Goal: Task Accomplishment & Management: Manage account settings

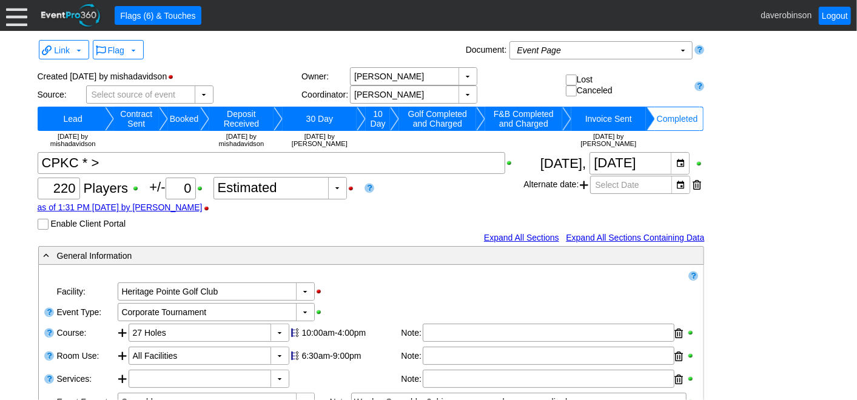
scroll to position [682, 0]
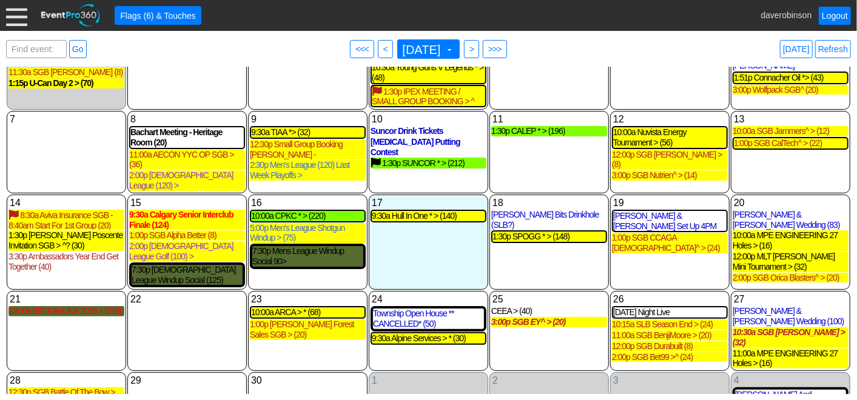
scroll to position [81, 0]
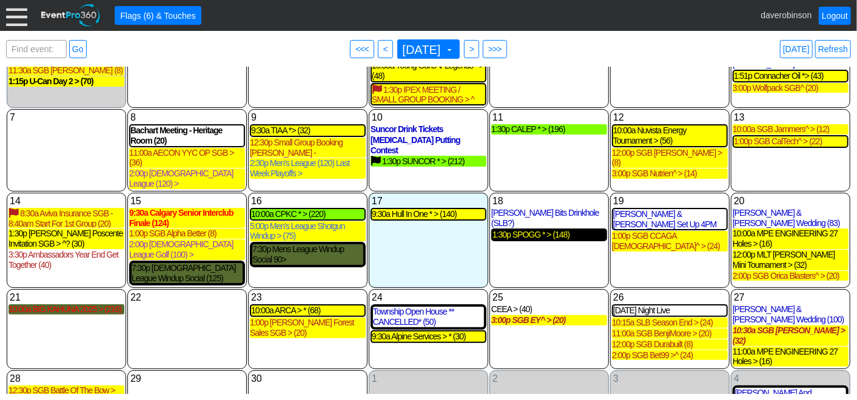
click at [550, 230] on div "1:30p SPOGG * > (148)" at bounding box center [548, 235] width 113 height 10
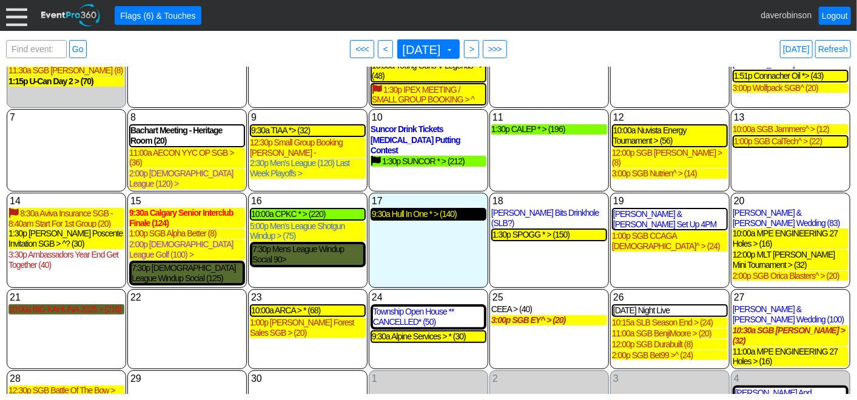
click at [437, 209] on div "9:30a Hull In One * > (140)" at bounding box center [428, 214] width 113 height 10
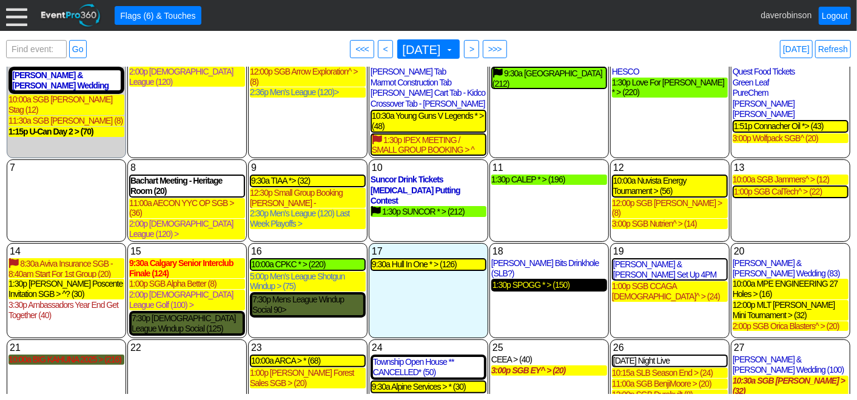
click at [552, 280] on div "1:30p SPOGG * > (150)" at bounding box center [548, 285] width 113 height 10
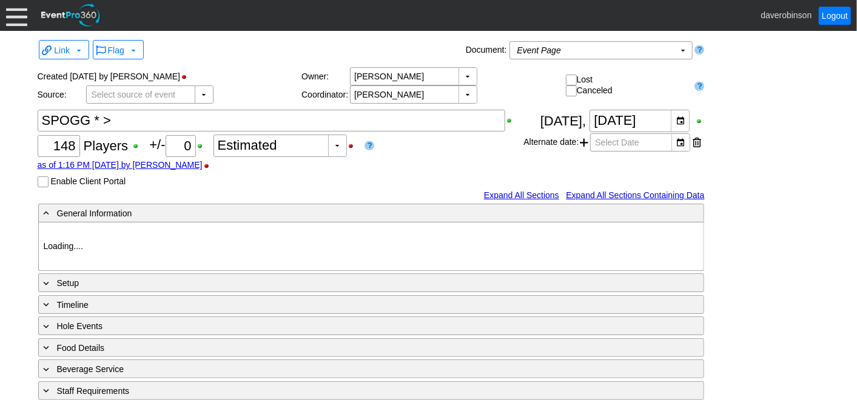
type input "Heritage Pointe Golf Club"
type input "Corporate Tournament"
type input "Scramble"
type input "Shotgun"
type input "Black"
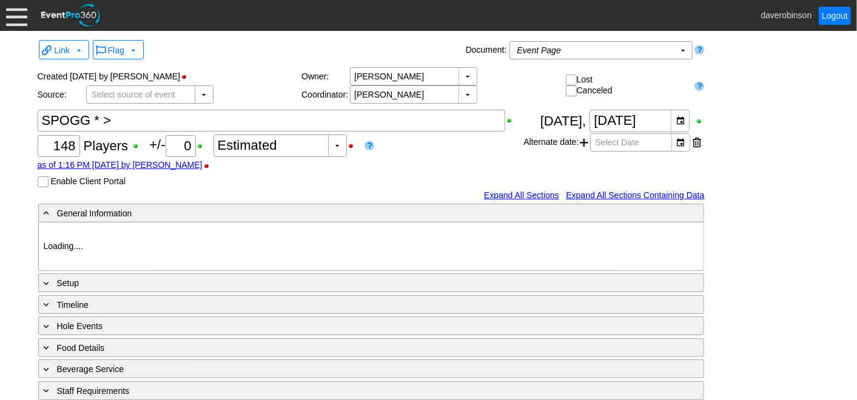
type input "Red"
type input "1123592"
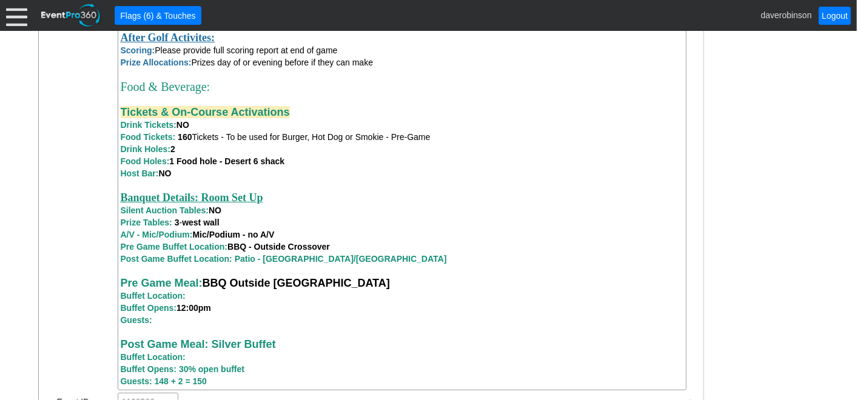
scroll to position [1078, 0]
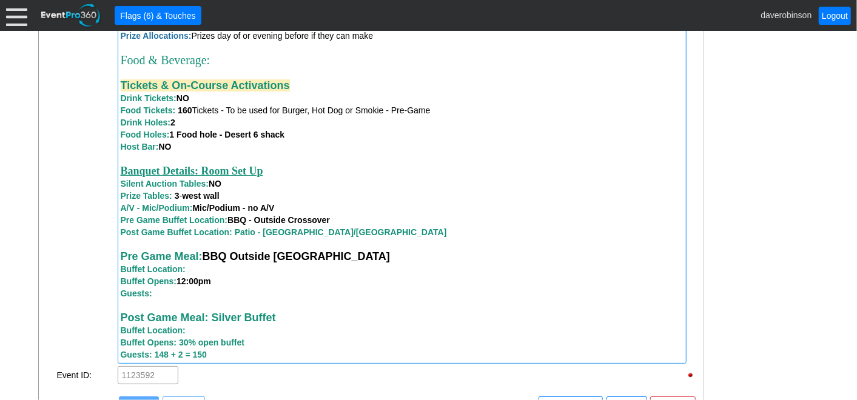
click at [169, 360] on strong "Guests: 148 + 2 = 150" at bounding box center [164, 355] width 86 height 10
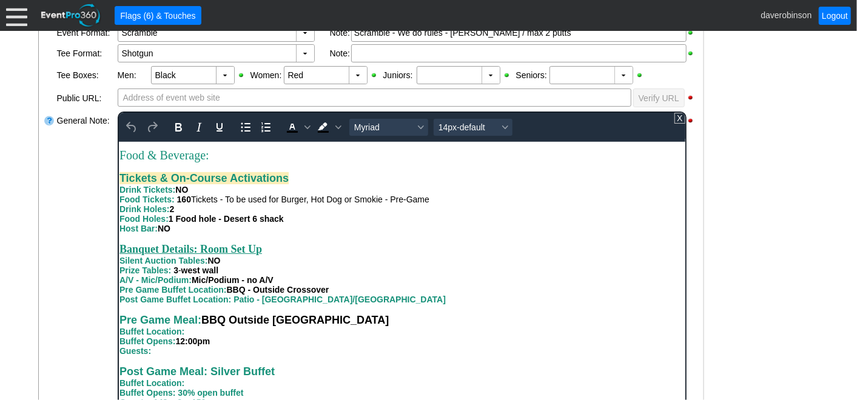
scroll to position [433, 0]
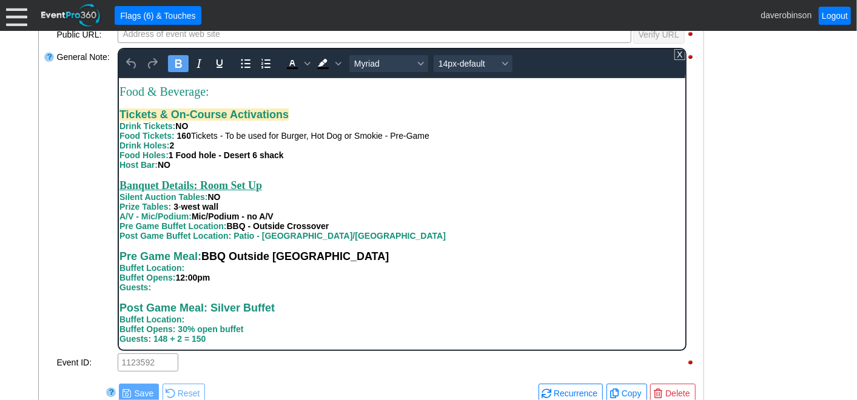
click at [164, 341] on strong "Guests: 148 + 2 = 150" at bounding box center [162, 339] width 86 height 10
click at [181, 341] on strong "Guests: 150 + 2 = 150" at bounding box center [162, 339] width 86 height 10
click at [351, 300] on div "Guests: Post Game Meal: Silver Buffet Buffet Location: Buffet Opens: 30% open b…" at bounding box center [401, 312] width 565 height 61
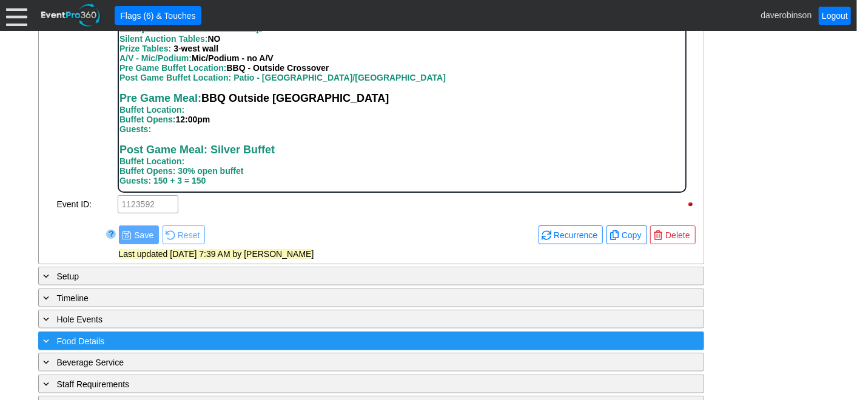
scroll to position [635, 0]
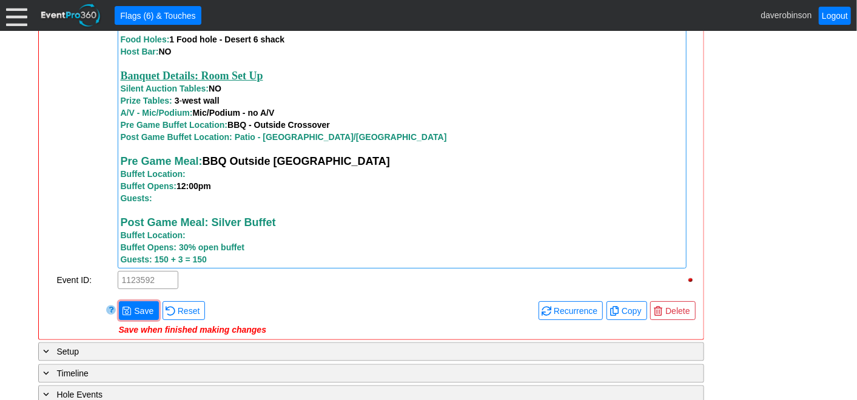
scroll to position [1174, 0]
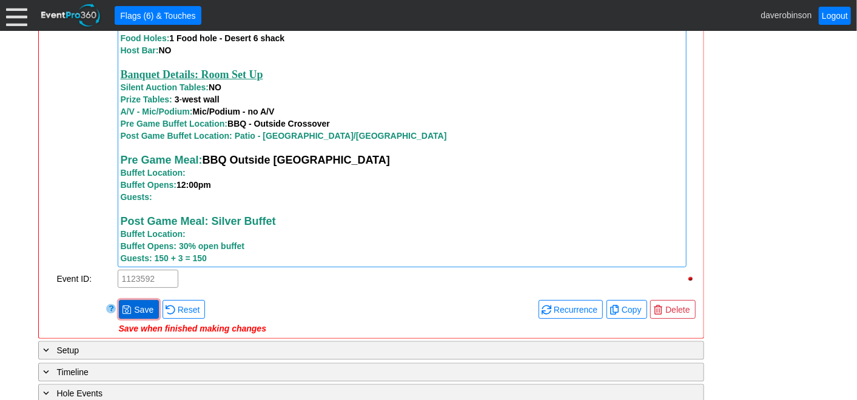
click at [136, 310] on span "Save" at bounding box center [144, 310] width 24 height 12
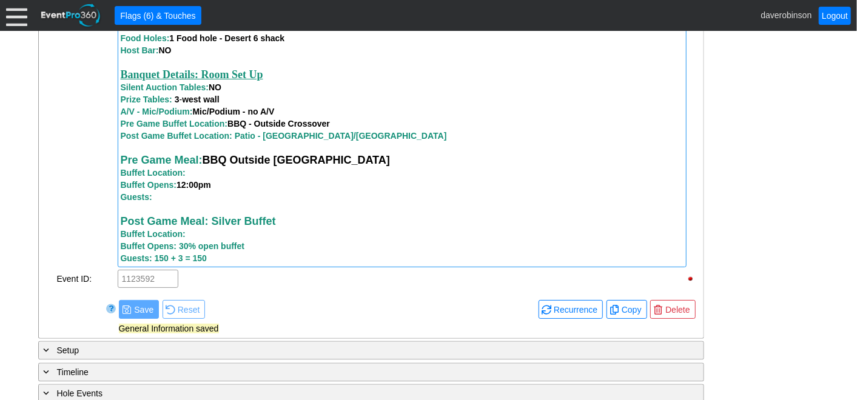
click at [215, 264] on div "Guests: 150 + 3 = 150" at bounding box center [402, 258] width 563 height 12
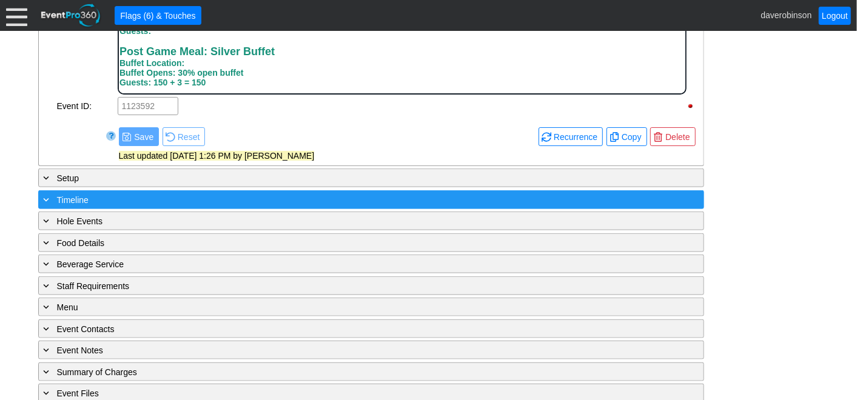
scroll to position [696, 0]
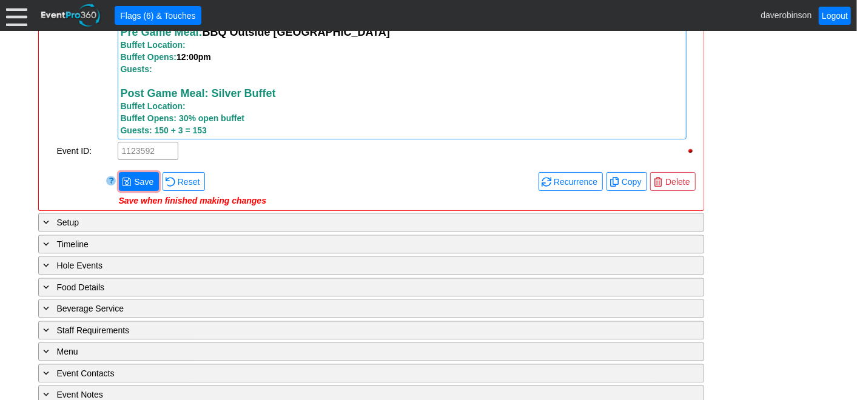
scroll to position [1303, 0]
click at [138, 180] on span "Save" at bounding box center [144, 181] width 24 height 12
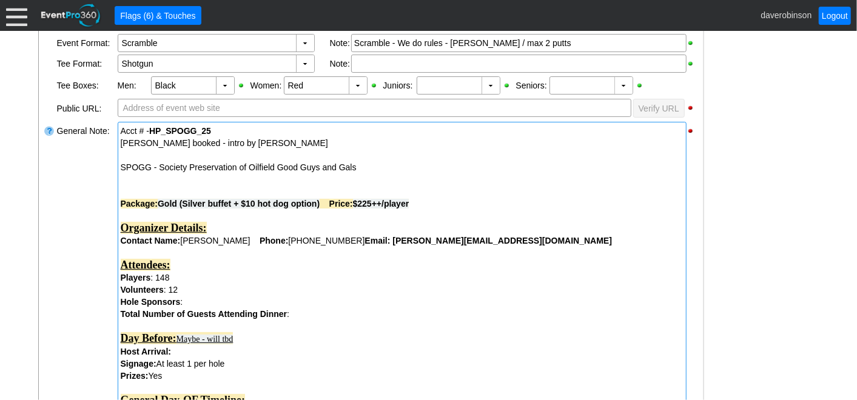
scroll to position [0, 0]
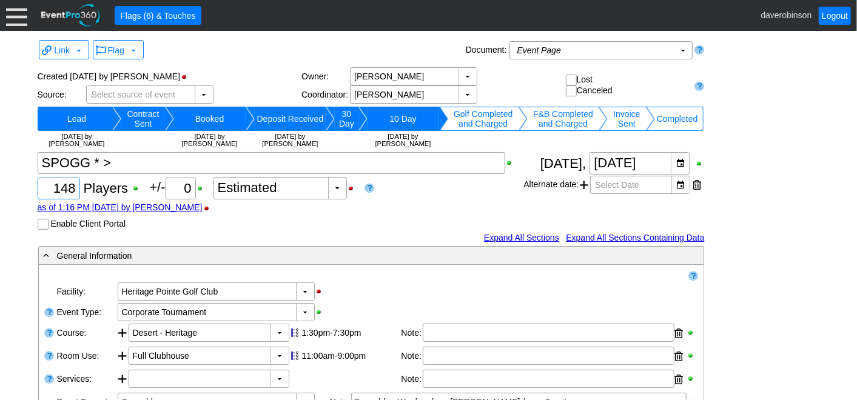
drag, startPoint x: 52, startPoint y: 185, endPoint x: 102, endPoint y: 194, distance: 51.1
click at [102, 194] on div "Χ 148 Players +/- Χ 0 ▼ Χ Estimated as of 1:16 PM on Tuesday, 9/9/2025 by daver…" at bounding box center [281, 191] width 486 height 78
type input "150"
click at [419, 209] on div "as of 1:16 PM on Tuesday, 9/9/2025 by daverobinson" at bounding box center [281, 208] width 486 height 10
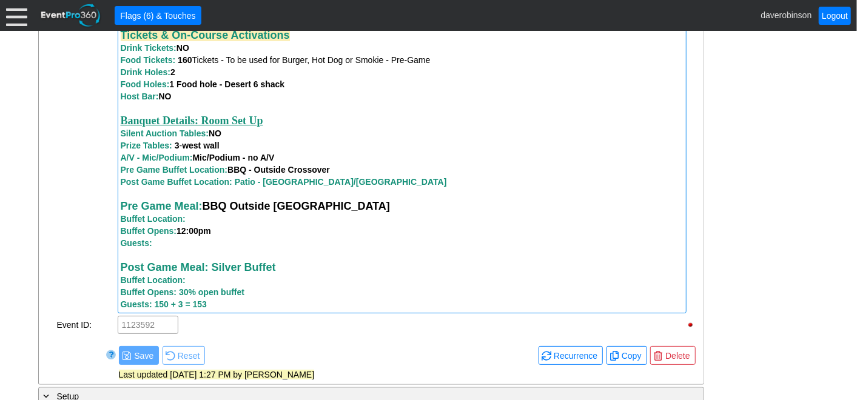
scroll to position [1270, 0]
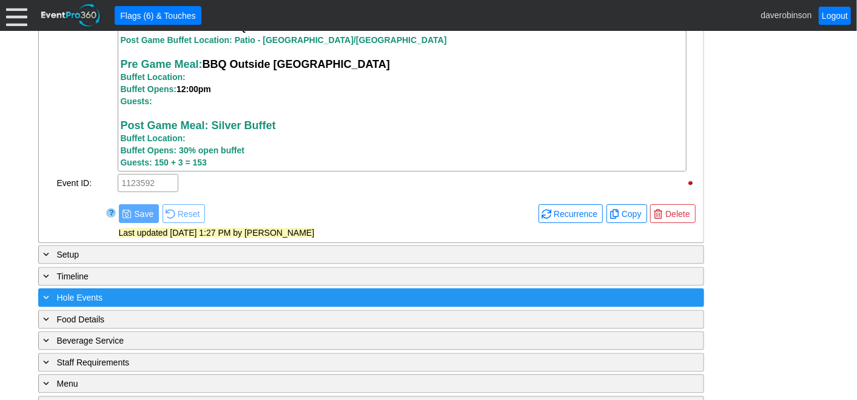
click at [64, 297] on span "Hole Events" at bounding box center [79, 298] width 45 height 10
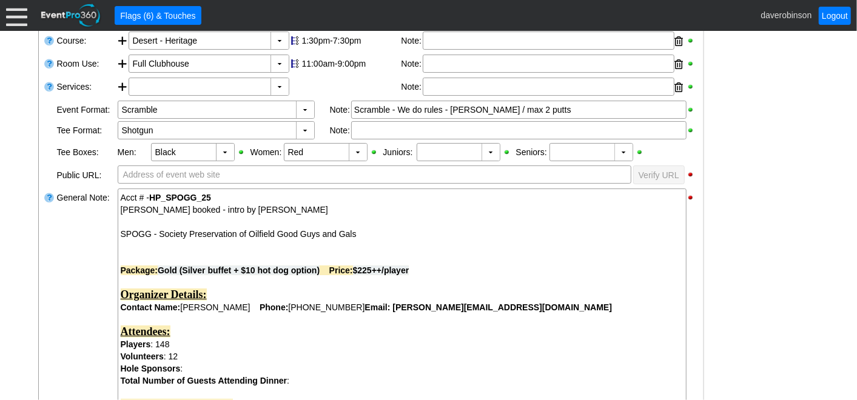
scroll to position [260, 0]
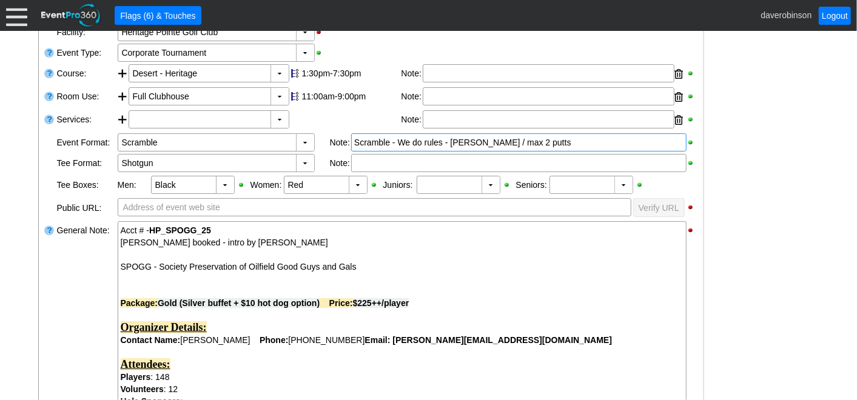
click at [575, 147] on div "Scramble - We do rules - Max bogey / max 2 putts" at bounding box center [518, 142] width 335 height 18
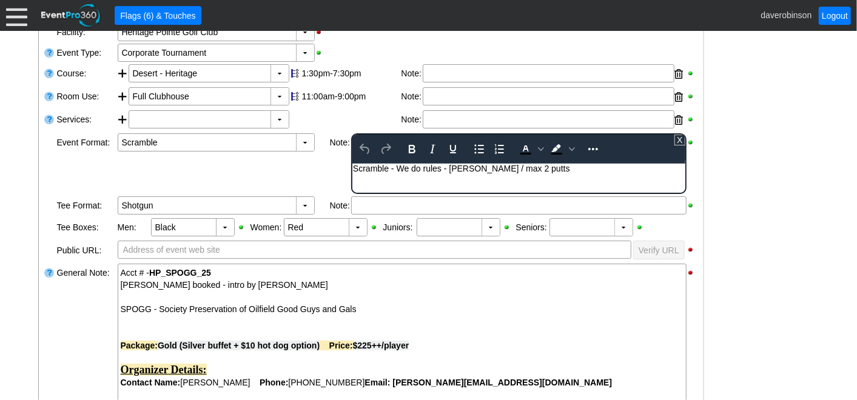
scroll to position [0, 0]
click at [582, 173] on body "Scramble - We do rules - Max bogey / max 2 putts" at bounding box center [518, 171] width 333 height 16
drag, startPoint x: 549, startPoint y: 171, endPoint x: 603, endPoint y: 170, distance: 54.0
click at [603, 170] on div "Scramble - We do rules - Max bogey / max 2 putts - In Event Files" at bounding box center [518, 168] width 332 height 10
click at [409, 146] on icon "Bold" at bounding box center [411, 149] width 15 height 15
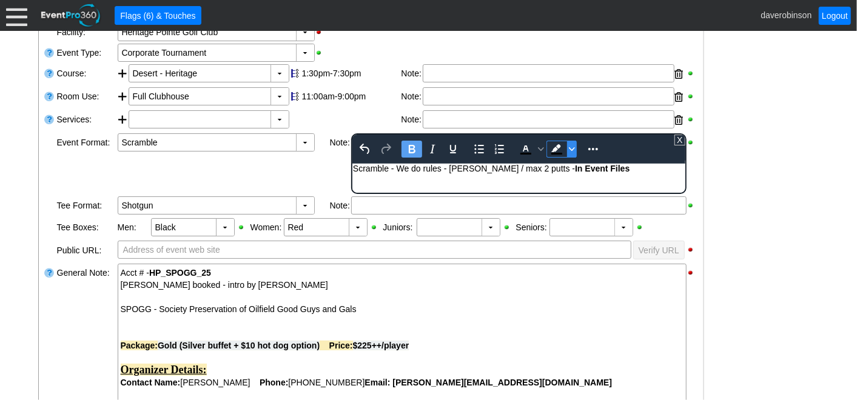
click at [569, 146] on icon "Background color Black" at bounding box center [572, 149] width 6 height 6
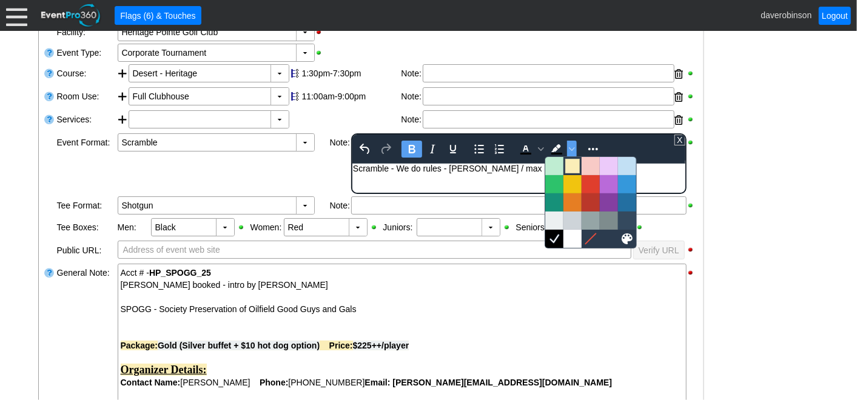
drag, startPoint x: 572, startPoint y: 166, endPoint x: 239, endPoint y: 10, distance: 368.1
click at [572, 166] on div at bounding box center [572, 166] width 15 height 15
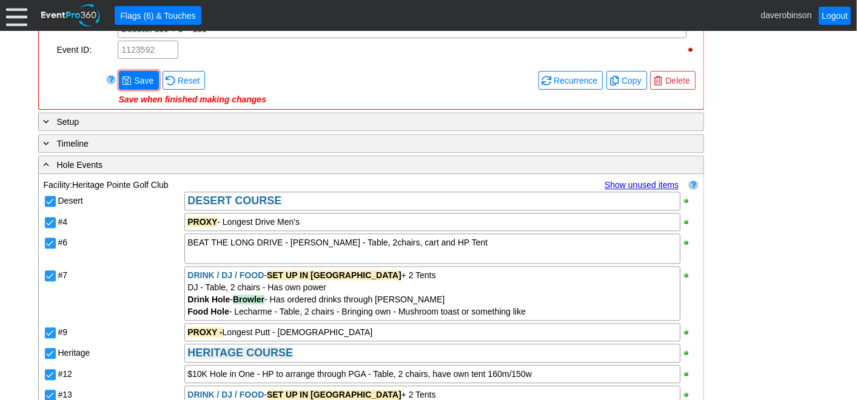
scroll to position [1405, 0]
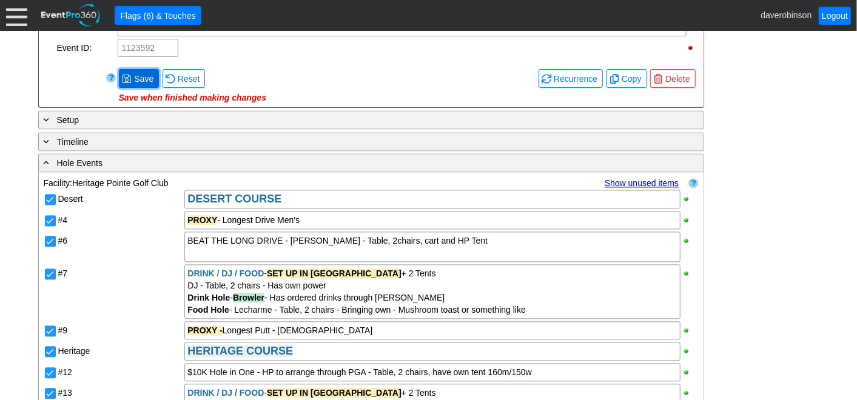
click at [133, 78] on span "Save" at bounding box center [144, 79] width 24 height 12
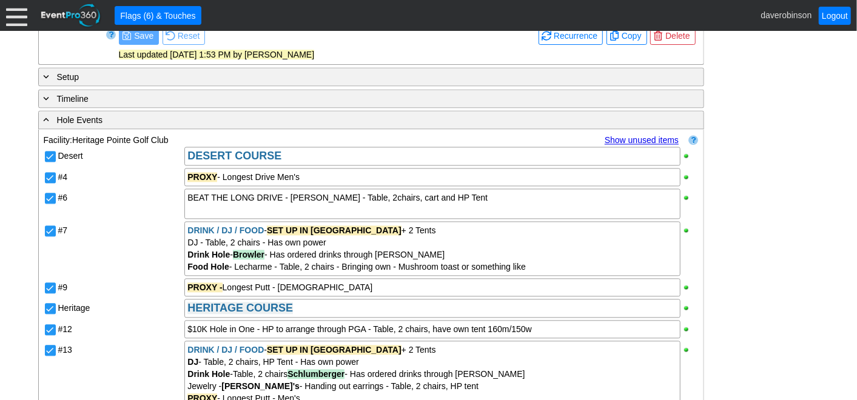
click at [78, 376] on div "#13" at bounding box center [120, 374] width 127 height 69
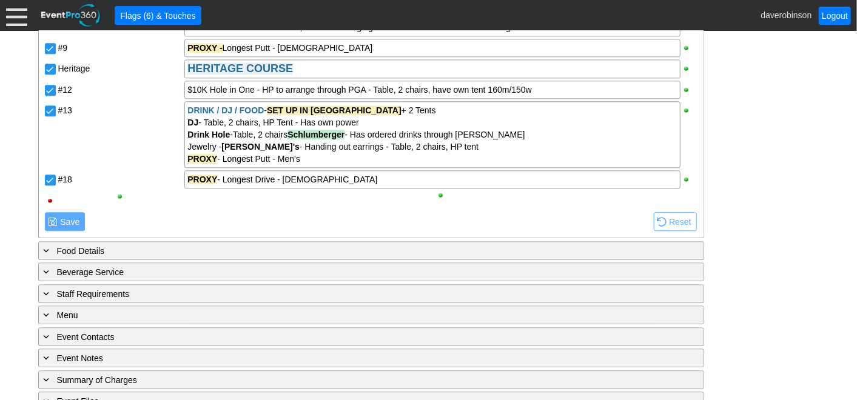
scroll to position [1708, 0]
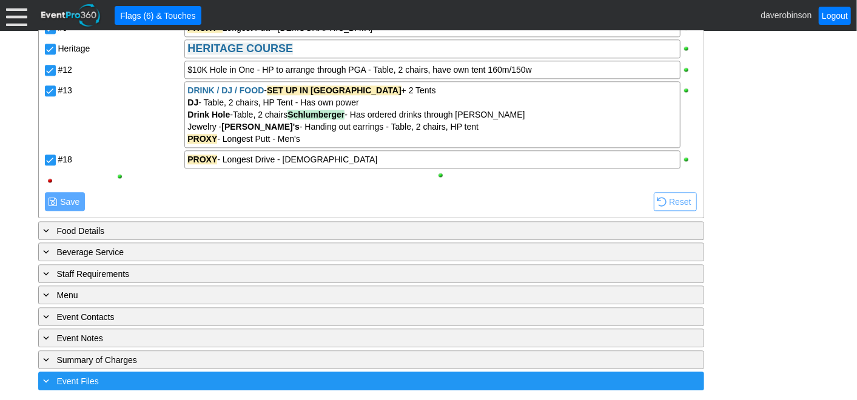
click at [95, 384] on div "+ Event Files" at bounding box center [346, 381] width 610 height 14
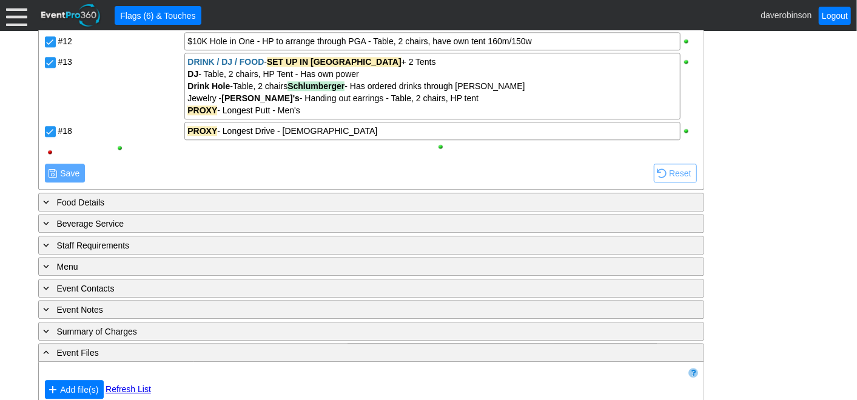
scroll to position [1752, 0]
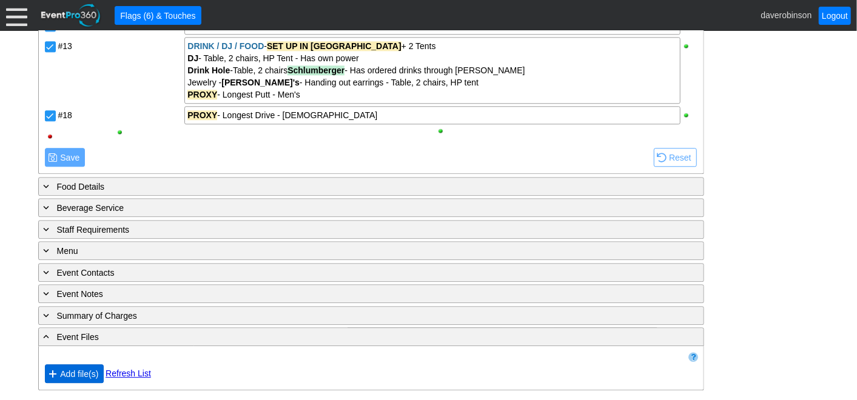
click at [64, 372] on span "Add file(s)" at bounding box center [79, 374] width 43 height 12
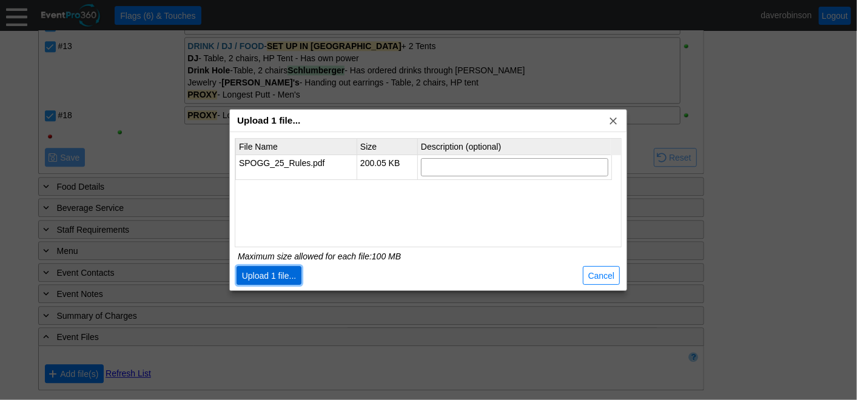
click at [246, 272] on span "Upload 1 file..." at bounding box center [269, 276] width 59 height 12
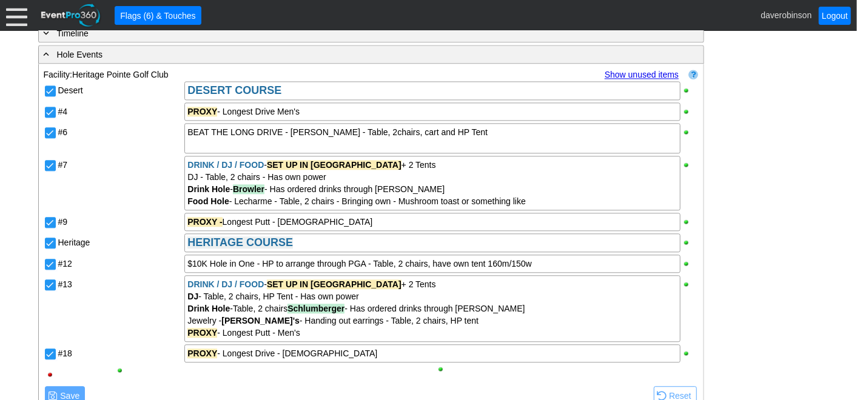
scroll to position [1783, 0]
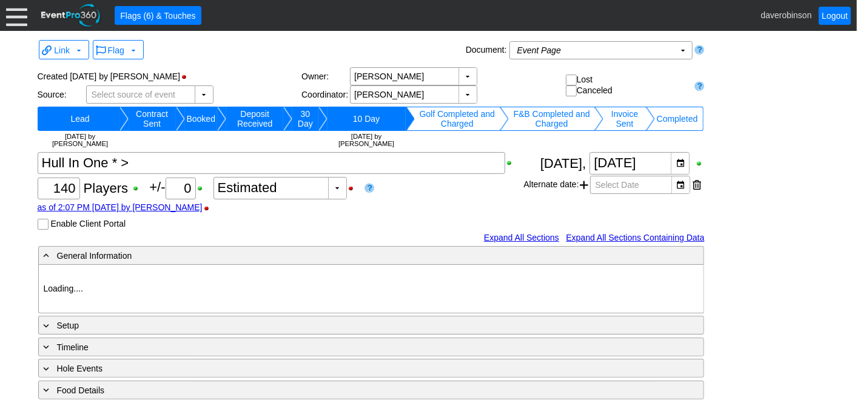
type input "Heritage Pointe Golf Club"
type input "Corporate Tournament"
type input "Scramble"
type input "Shotgun"
type input "Black"
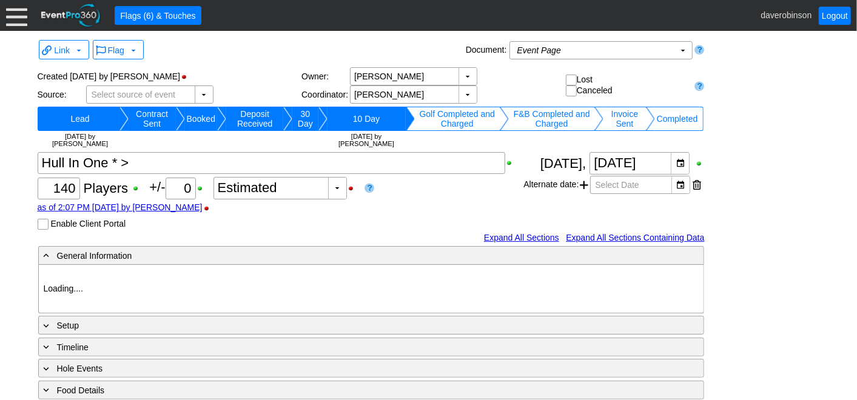
type input "Red"
type input "1054800"
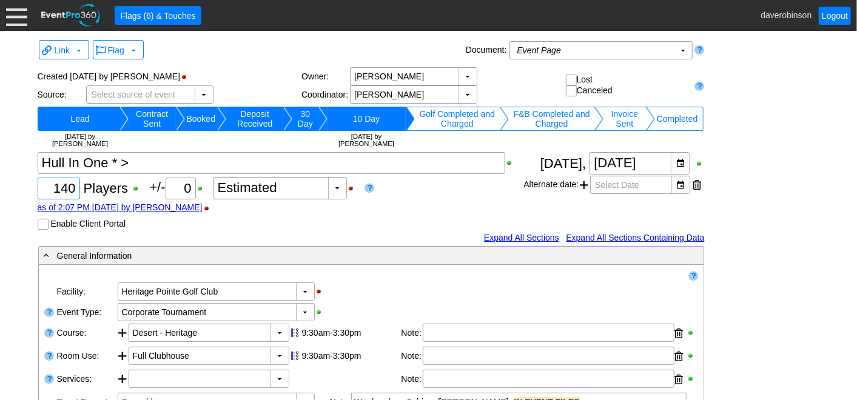
drag, startPoint x: 49, startPoint y: 189, endPoint x: 90, endPoint y: 189, distance: 40.6
click at [90, 189] on div "Χ 140 Players +/- Χ 0 ▼ Χ Estimated as of 2:07 PM on Tuesday, 9/9/2025 by daver…" at bounding box center [281, 191] width 486 height 78
type input "126"
click at [450, 196] on div "Χ 126 Players +/- Χ 0 ▼ Χ Estimated as of 2:07 PM on Tuesday, 9/9/2025 by daver…" at bounding box center [281, 191] width 486 height 78
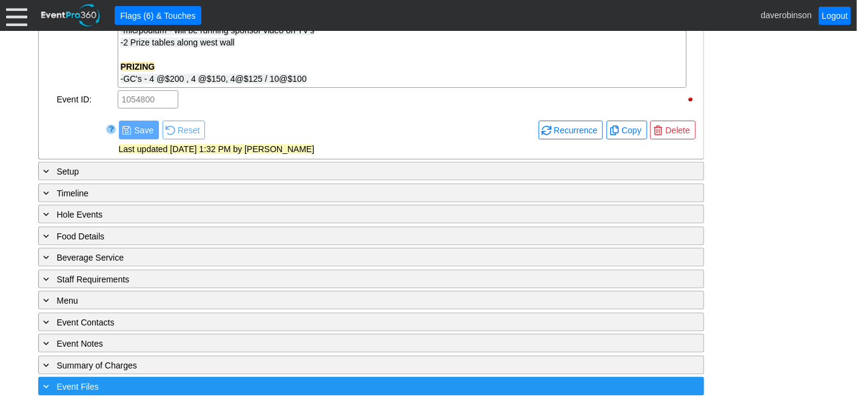
scroll to position [885, 0]
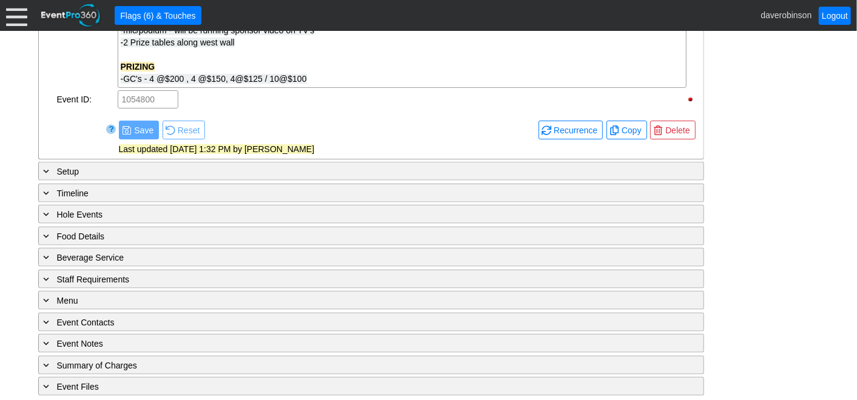
click at [18, 363] on div "Link ▼ Flag ▼ Document: Event Page Χ ▼ ● Print or PDF E-Sign ▼ Insert ▼ Save ▼ ▼" at bounding box center [428, 215] width 857 height 369
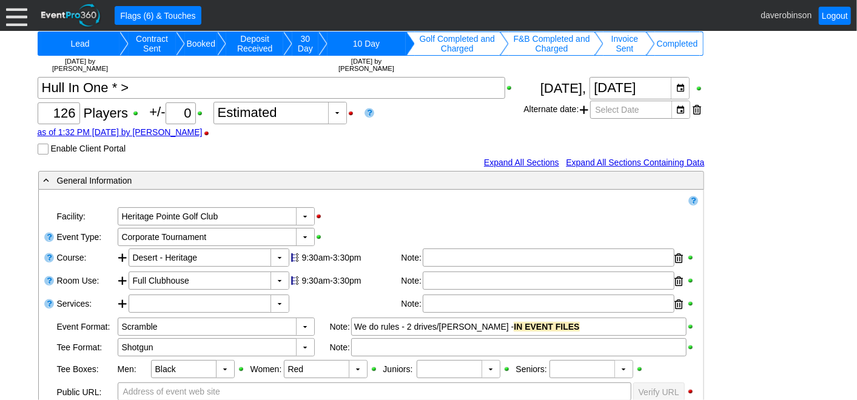
scroll to position [0, 0]
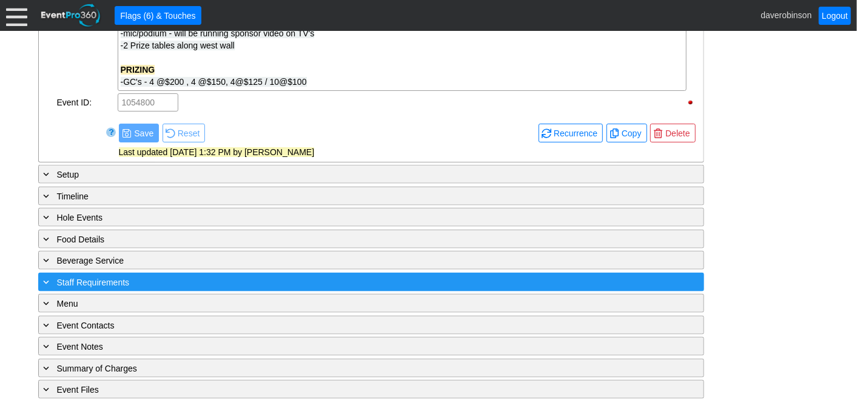
scroll to position [885, 0]
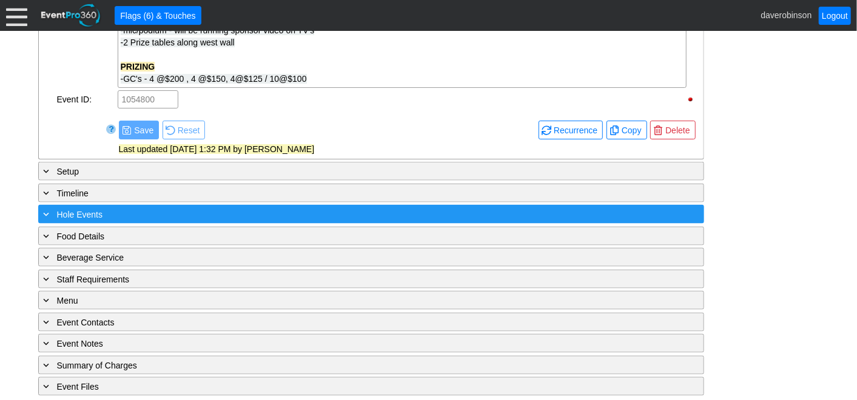
click at [58, 210] on span "Hole Events" at bounding box center [79, 215] width 45 height 10
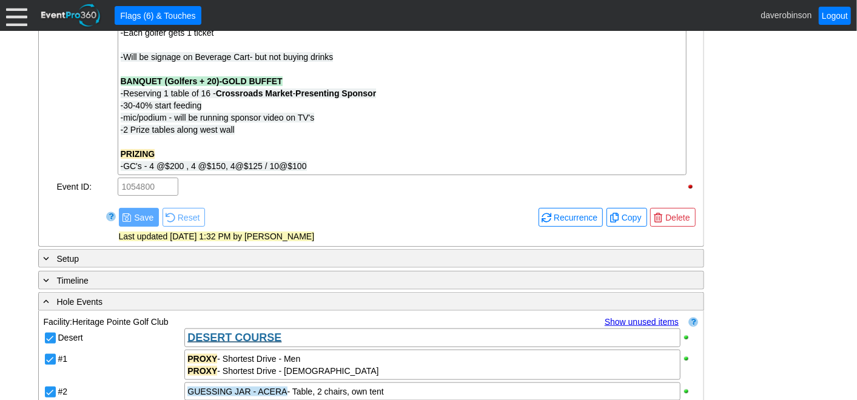
scroll to position [750, 0]
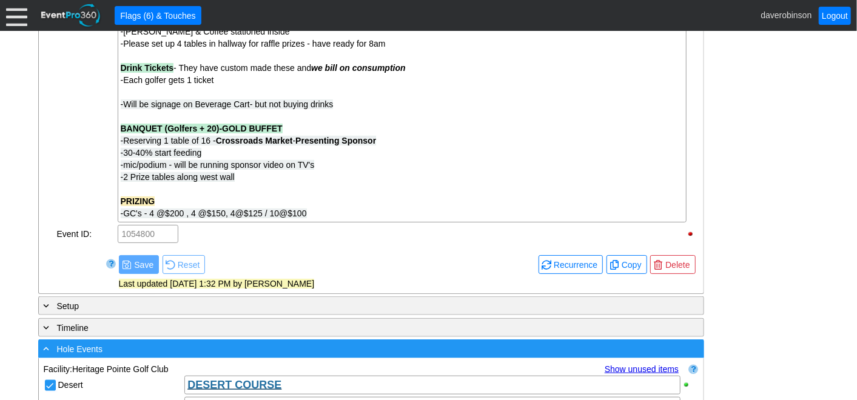
click at [48, 349] on span at bounding box center [46, 348] width 11 height 11
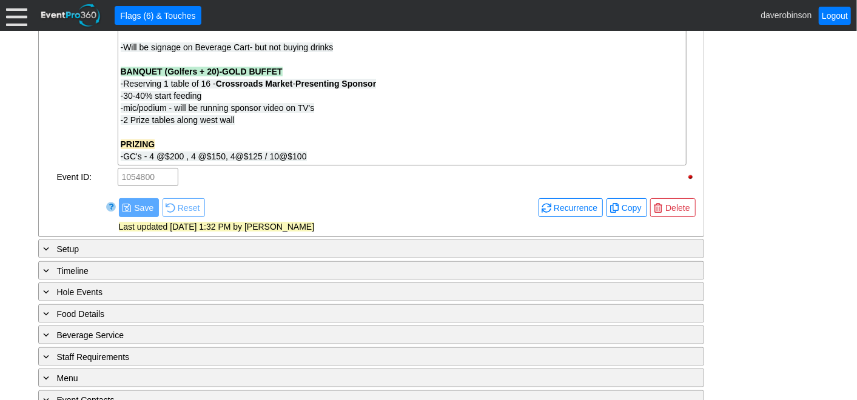
scroll to position [885, 0]
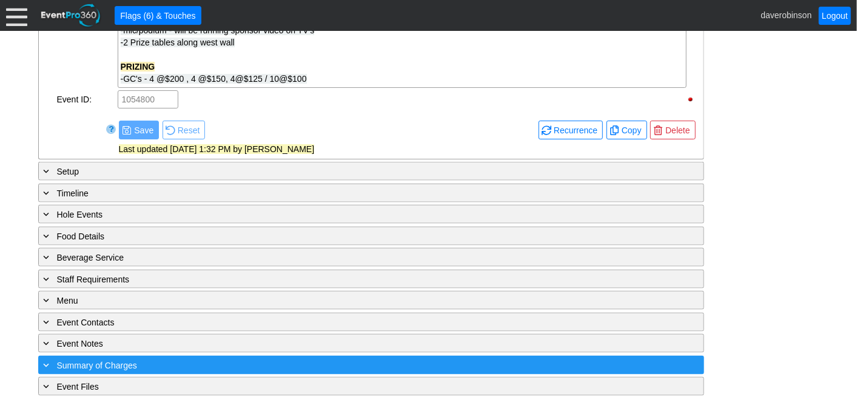
click at [104, 361] on span "Summary of Charges" at bounding box center [97, 366] width 80 height 10
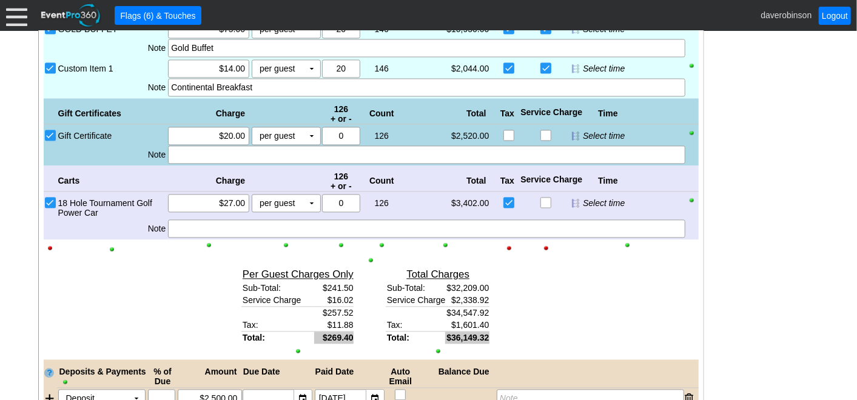
scroll to position [1383, 0]
click at [50, 130] on input "Gift Certificate" at bounding box center [51, 136] width 12 height 12
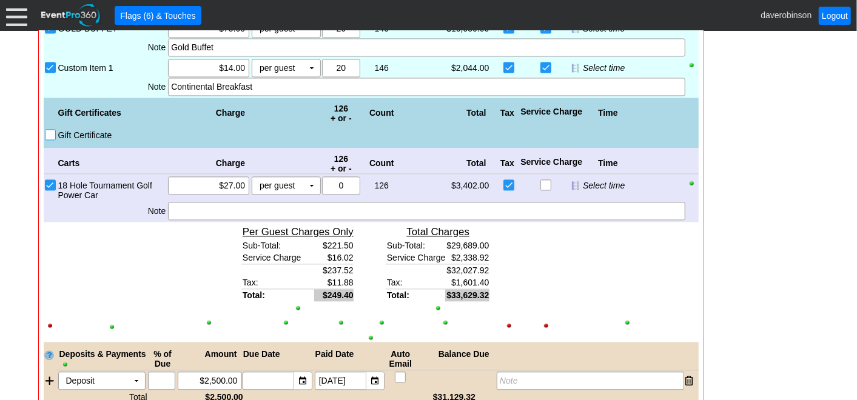
click at [50, 130] on input "Gift Certificate" at bounding box center [51, 136] width 12 height 12
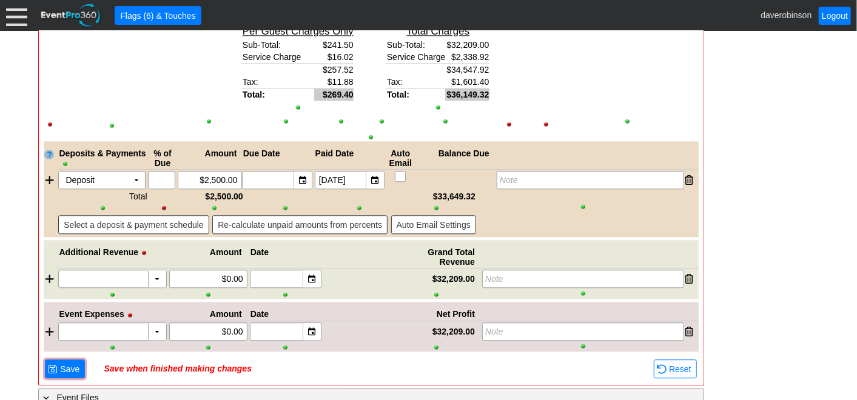
scroll to position [1613, 0]
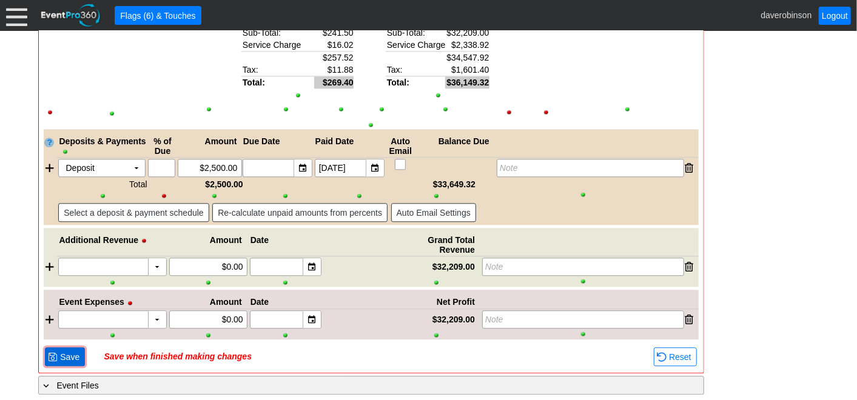
click at [75, 352] on span "Save" at bounding box center [70, 357] width 24 height 12
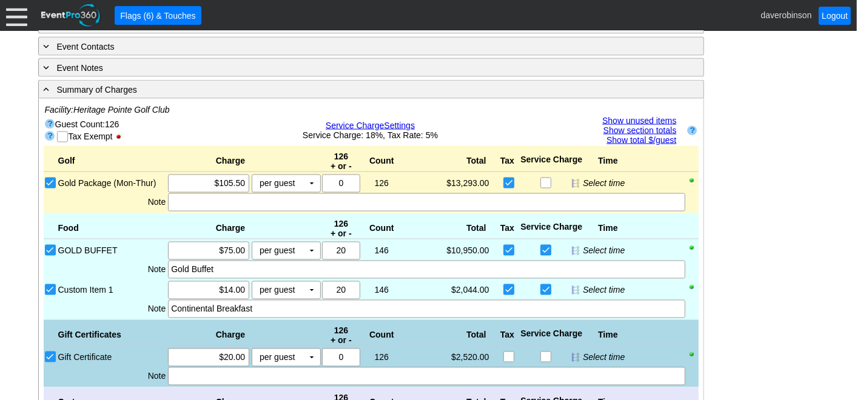
scroll to position [1074, 0]
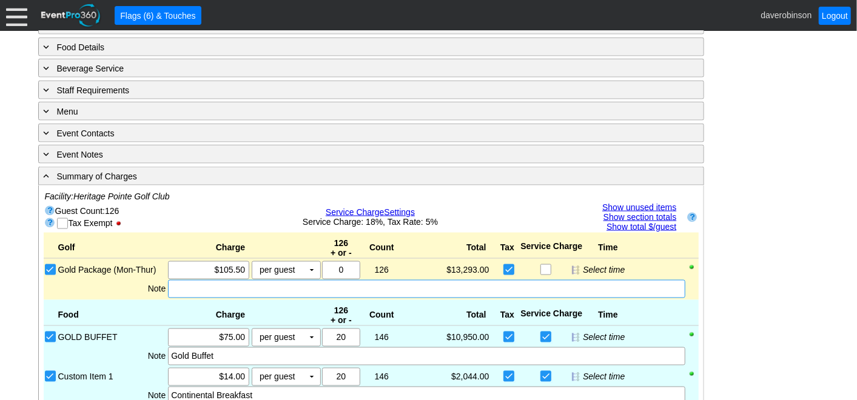
click at [270, 286] on div at bounding box center [426, 289] width 517 height 18
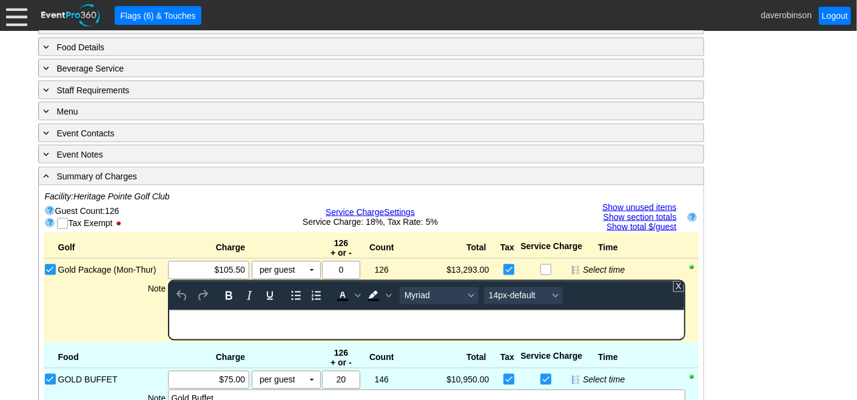
scroll to position [0, 0]
drag, startPoint x: 211, startPoint y: 316, endPoint x: 320, endPoint y: 613, distance: 316.3
click at [169, 310] on html "RUNG IN" at bounding box center [426, 318] width 514 height 16
drag, startPoint x: 223, startPoint y: 287, endPoint x: 331, endPoint y: 285, distance: 108.6
click at [223, 289] on icon "Bold" at bounding box center [228, 296] width 15 height 15
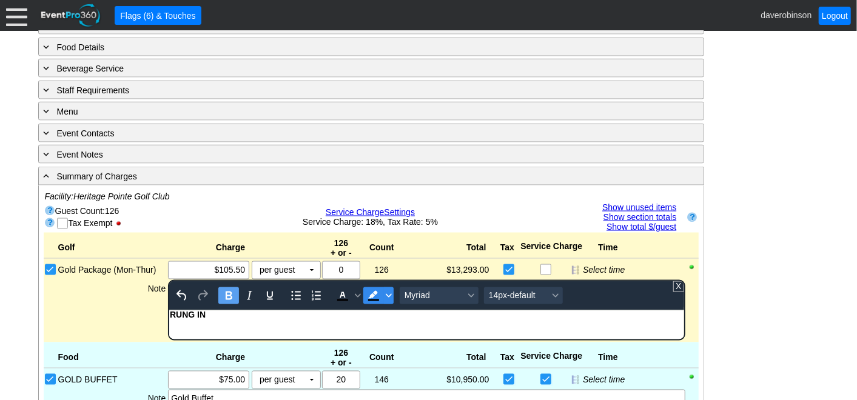
click at [384, 290] on span "Background color Black" at bounding box center [389, 295] width 10 height 17
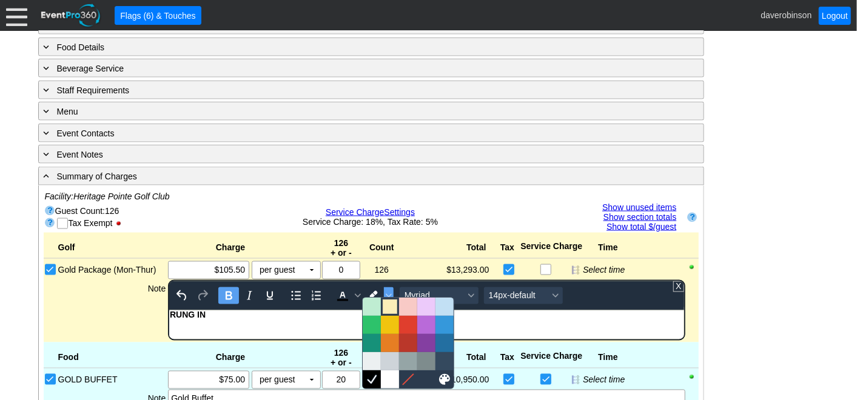
click at [389, 301] on div at bounding box center [390, 307] width 15 height 15
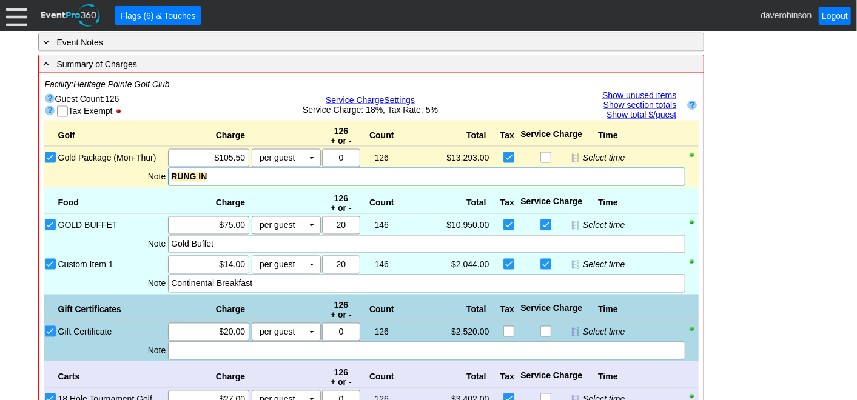
scroll to position [1209, 0]
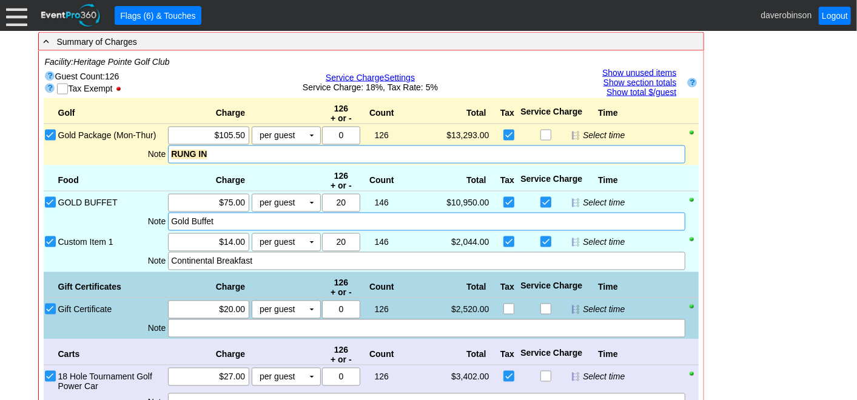
click at [220, 218] on div "Gold Buffet" at bounding box center [426, 222] width 511 height 12
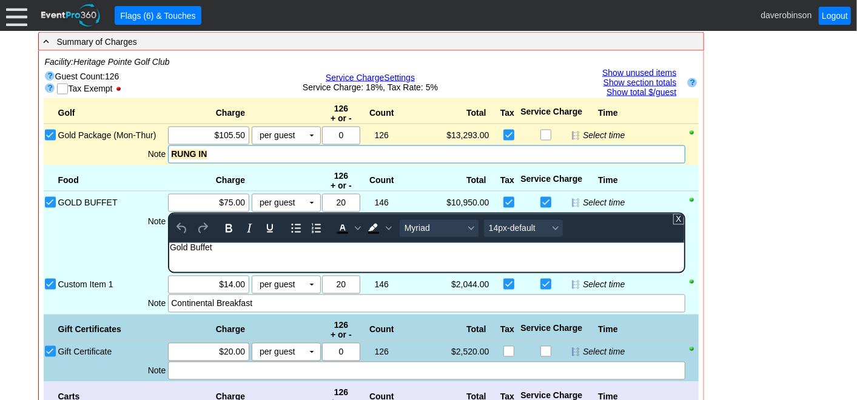
scroll to position [0, 0]
click at [224, 250] on div "Gold Buffet" at bounding box center [426, 248] width 513 height 10
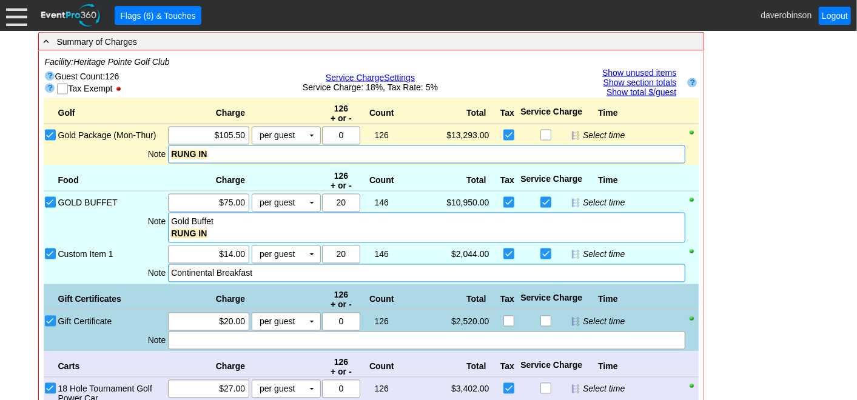
drag, startPoint x: 266, startPoint y: 296, endPoint x: 259, endPoint y: 309, distance: 14.9
click at [263, 298] on div "Golf Charge 126 + or - Count Total Tax Service Charge Time Bronze Package (Mon-…" at bounding box center [371, 322] width 655 height 448
click at [270, 269] on div "Continental Breakfast" at bounding box center [426, 273] width 511 height 12
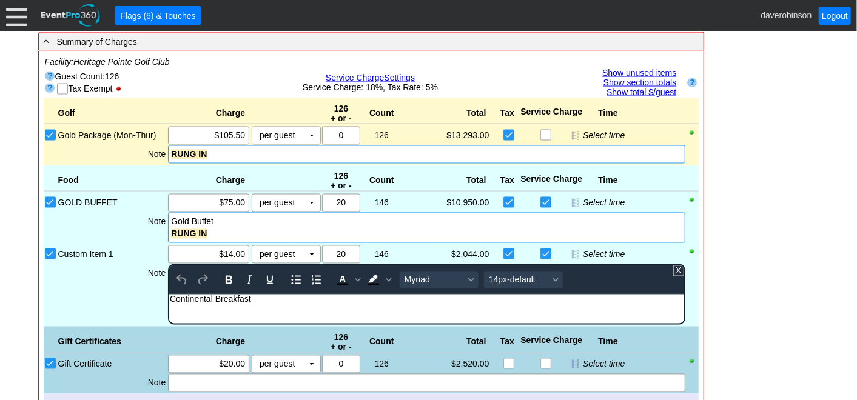
click at [263, 297] on div "Continental Breakfast" at bounding box center [426, 299] width 513 height 10
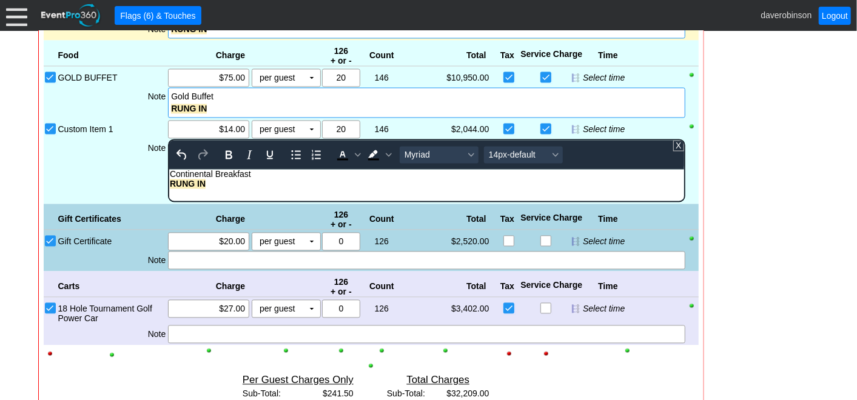
scroll to position [1343, 0]
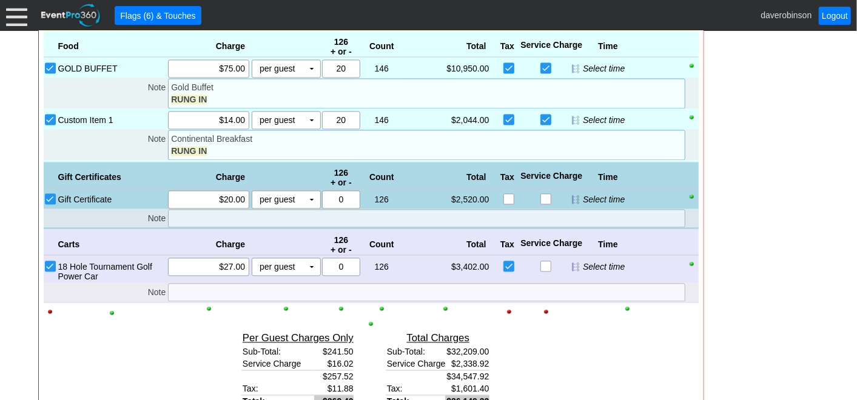
click at [239, 321] on div "Golf Charge 126 + or - Count Total Tax Service Charge Time Bronze Package (Mon-…" at bounding box center [371, 194] width 655 height 460
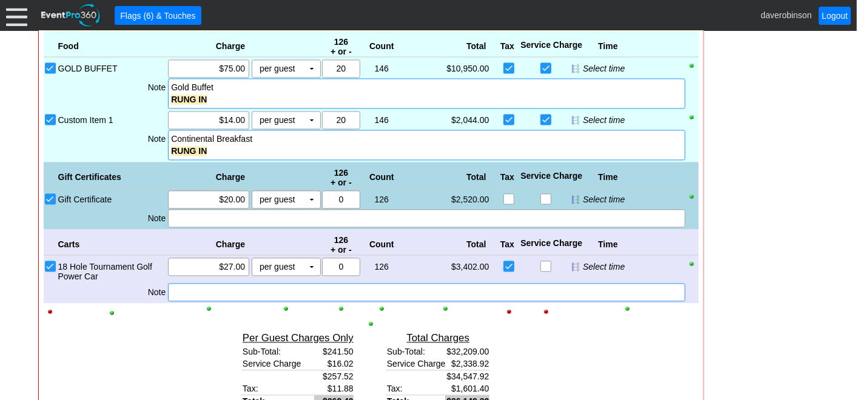
click at [221, 284] on div at bounding box center [426, 292] width 517 height 18
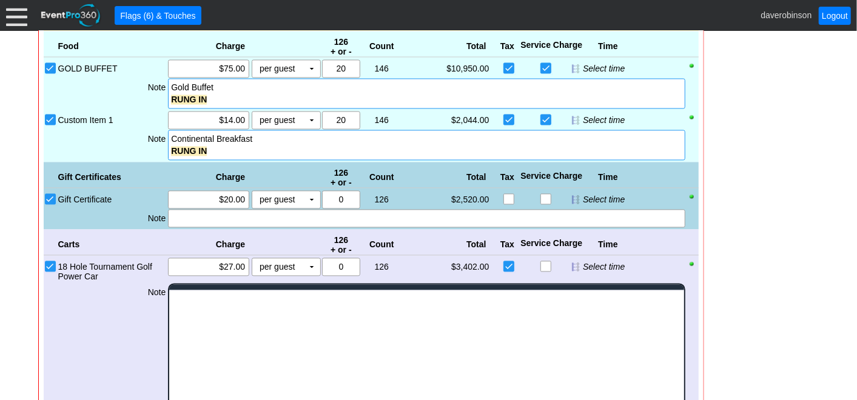
scroll to position [0, 0]
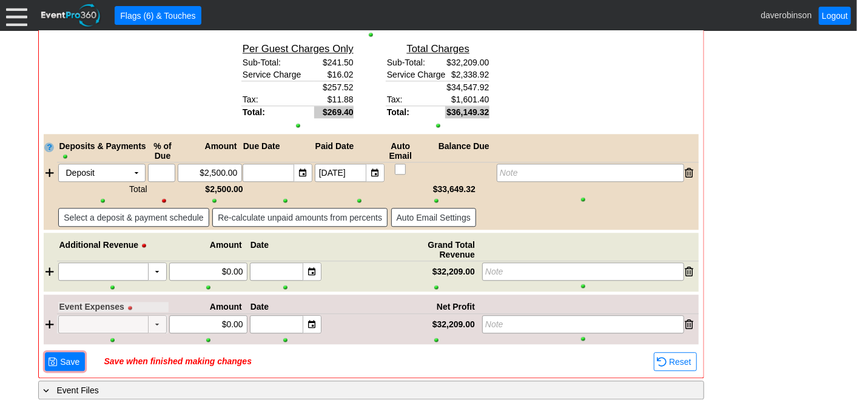
scroll to position [1637, 0]
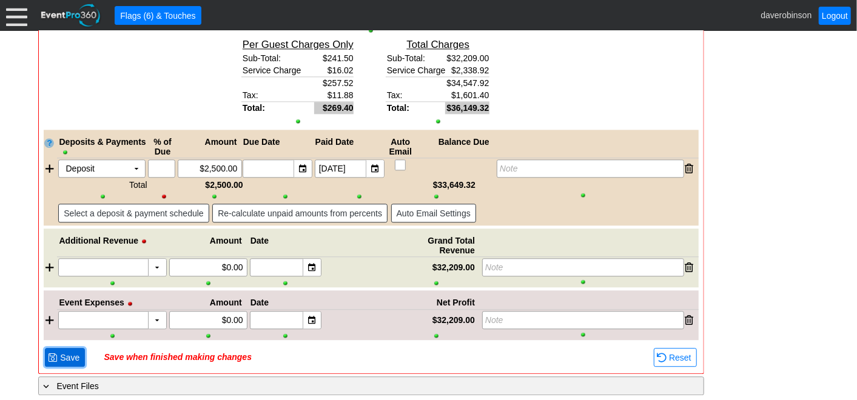
click at [62, 351] on span "● Save" at bounding box center [65, 357] width 34 height 13
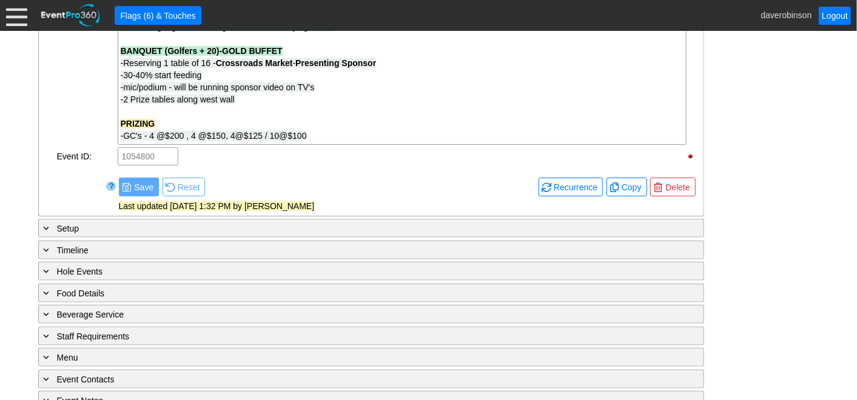
scroll to position [1597, 0]
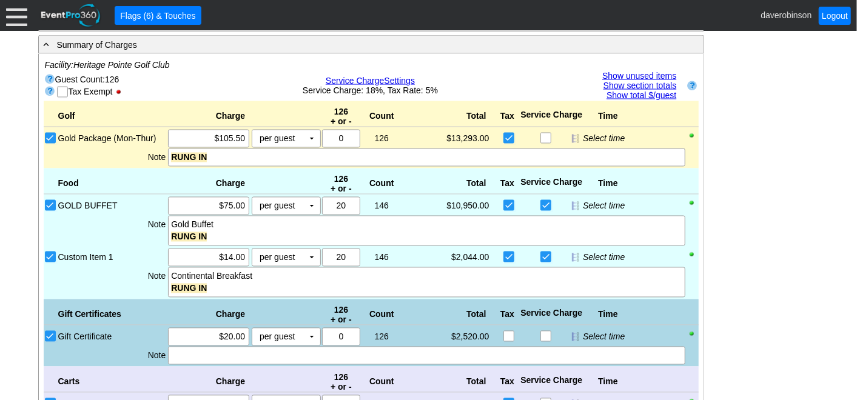
scroll to position [1193, 0]
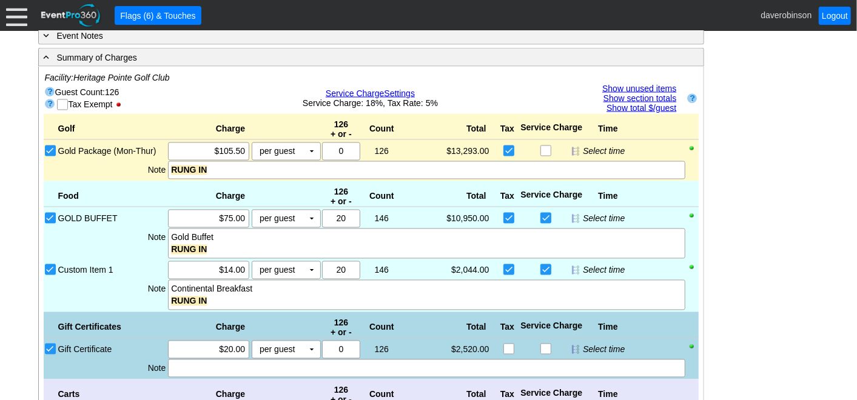
click at [13, 24] on div at bounding box center [16, 15] width 21 height 21
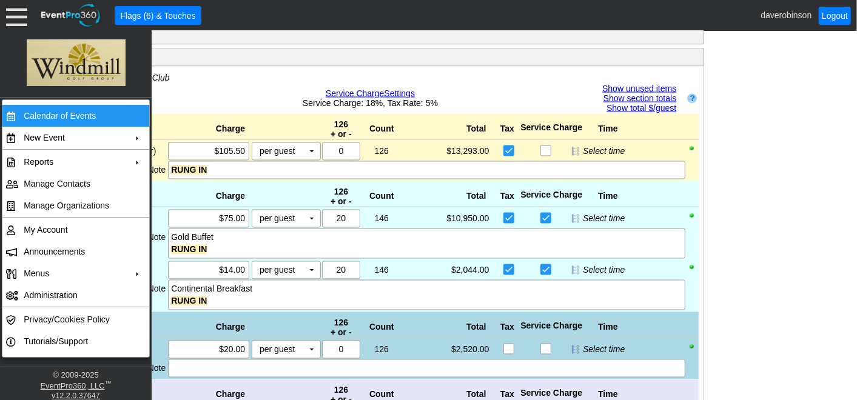
click at [53, 117] on td "Calendar of Events" at bounding box center [73, 116] width 109 height 22
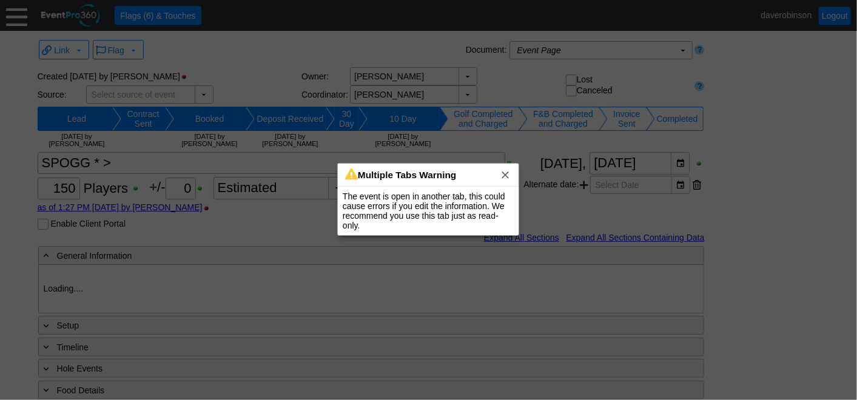
type input "Heritage Pointe Golf Club"
type input "Corporate Tournament"
type input "Scramble"
type input "Shotgun"
type input "Black"
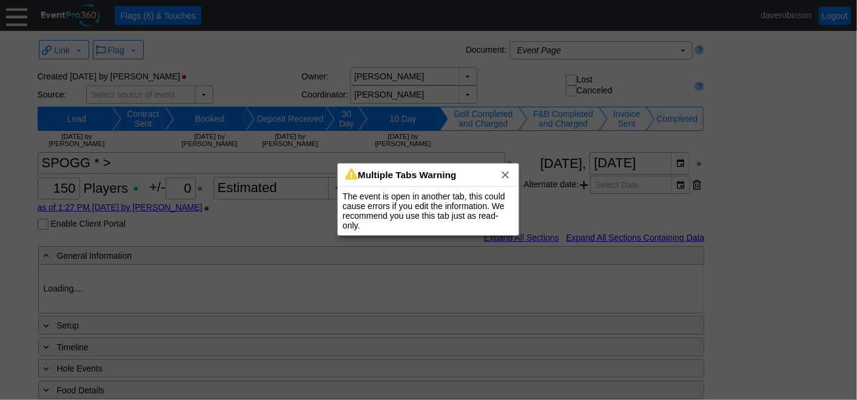
type input "Red"
type input "1123592"
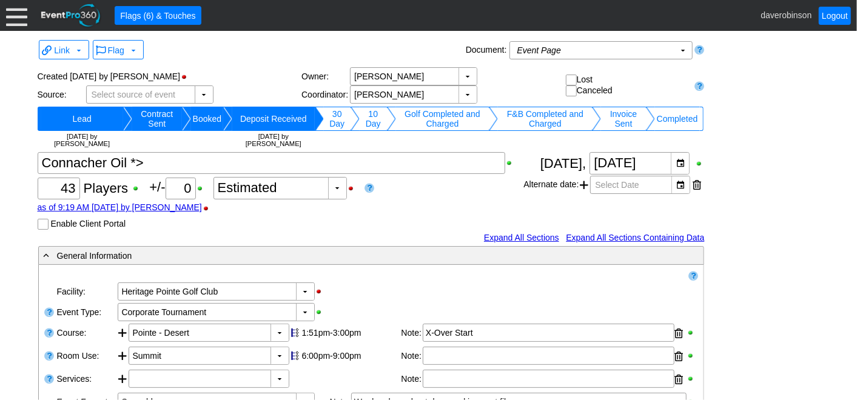
scroll to position [2009, 0]
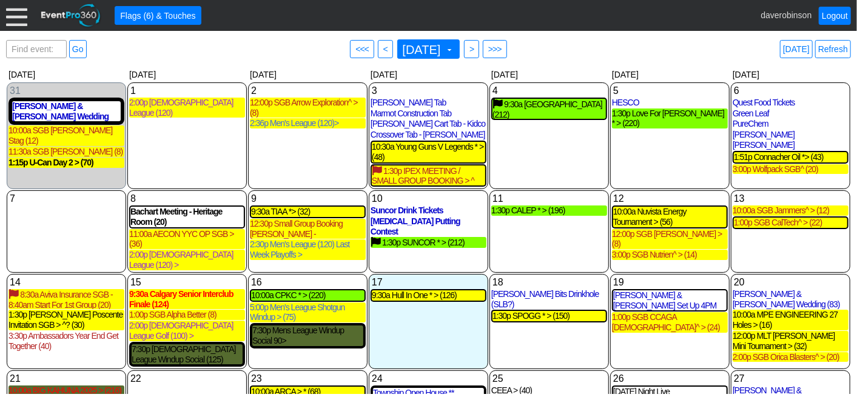
click at [763, 32] on div "Find event: enter title Go ● <<< ● < [DATE] ▼ ● > ● >>> [DATE] Refresh ▼ ◀ ▶ [D…" at bounding box center [428, 215] width 857 height 369
